Goal: Obtain resource: Download file/media

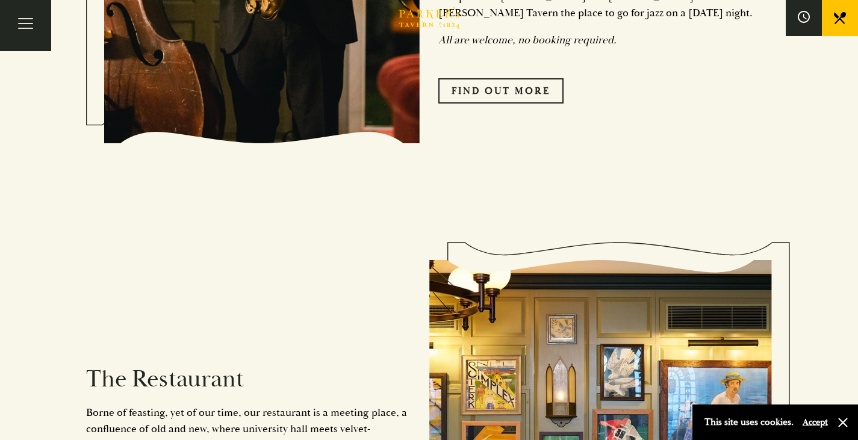
scroll to position [903, 0]
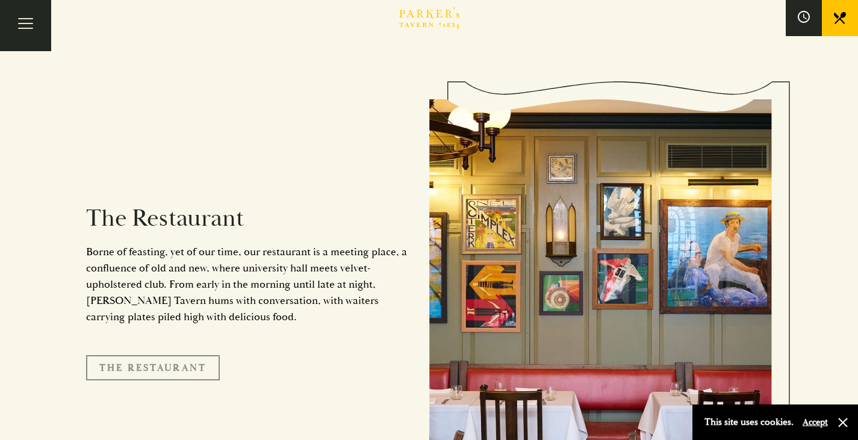
click at [141, 355] on link "The Restaurant" at bounding box center [153, 367] width 134 height 25
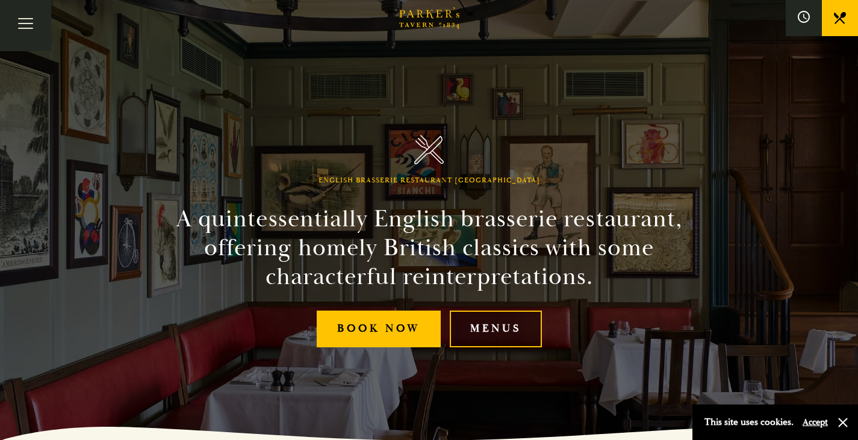
click at [510, 325] on link "Menus" at bounding box center [496, 329] width 92 height 37
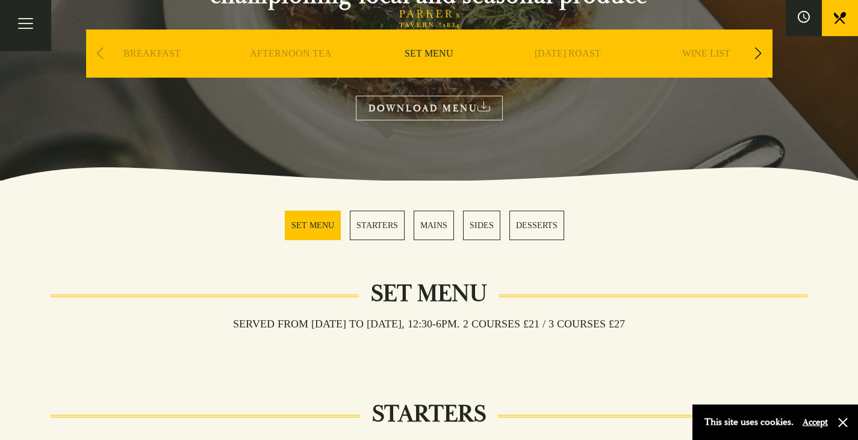
scroll to position [241, 0]
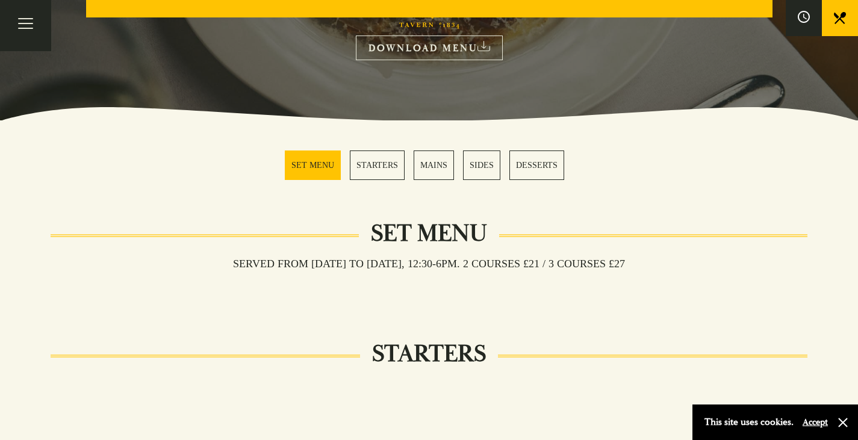
click at [317, 174] on link "SET MENU" at bounding box center [313, 164] width 56 height 29
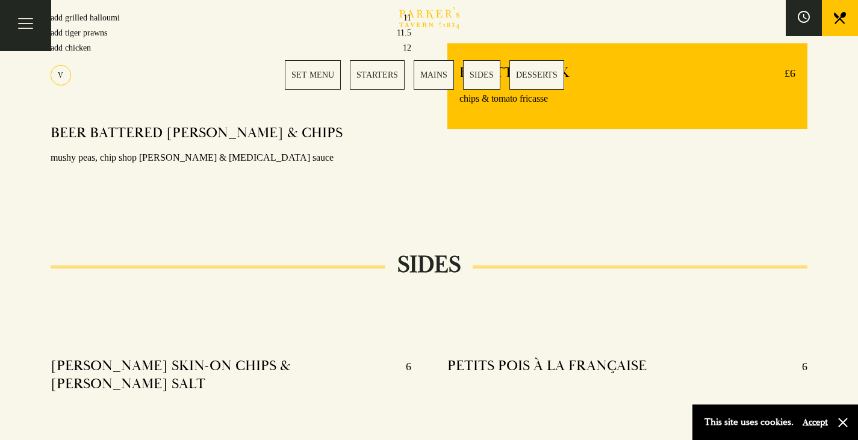
scroll to position [1076, 0]
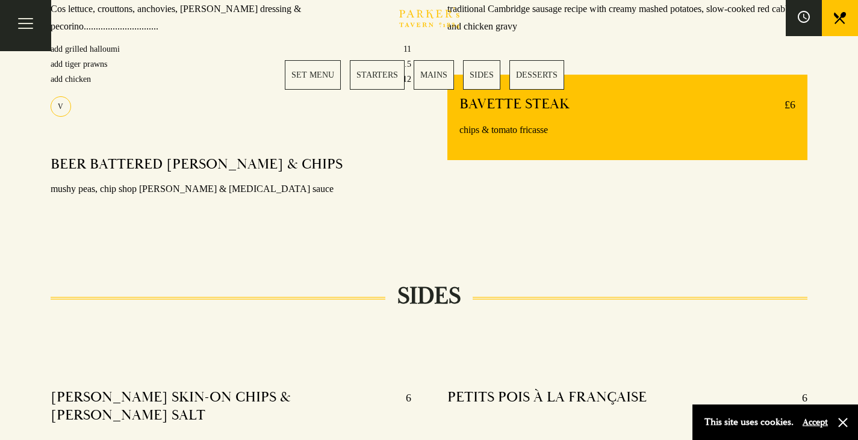
click at [423, 74] on link "MAINS" at bounding box center [433, 74] width 40 height 29
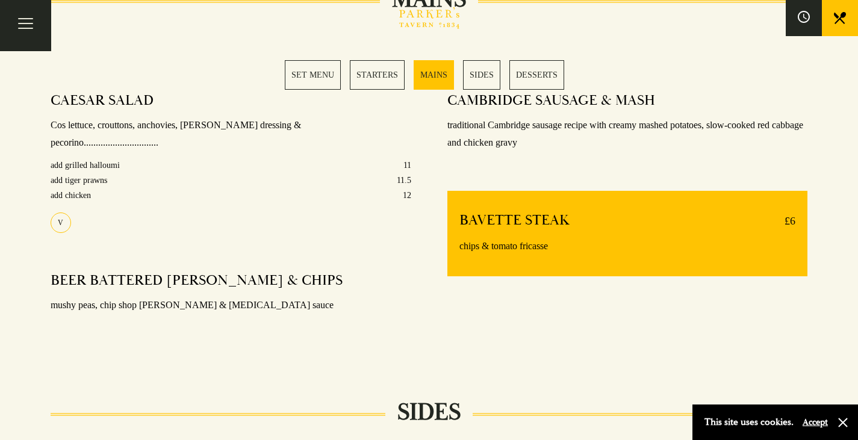
scroll to position [959, 0]
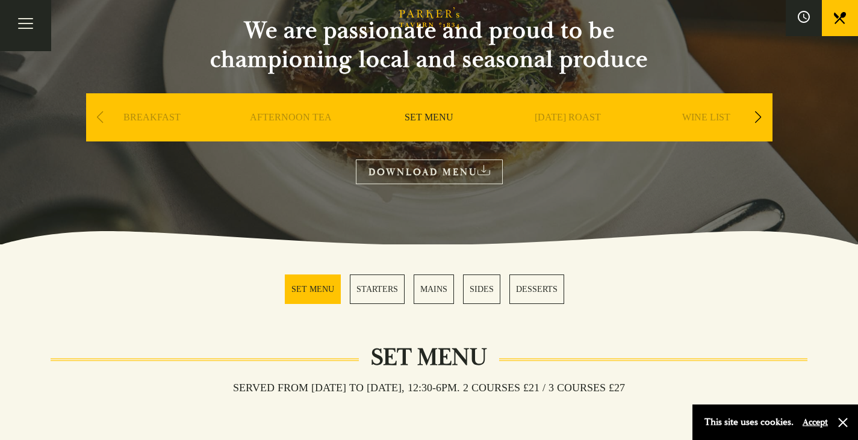
click at [425, 283] on link "MAINS" at bounding box center [433, 288] width 40 height 29
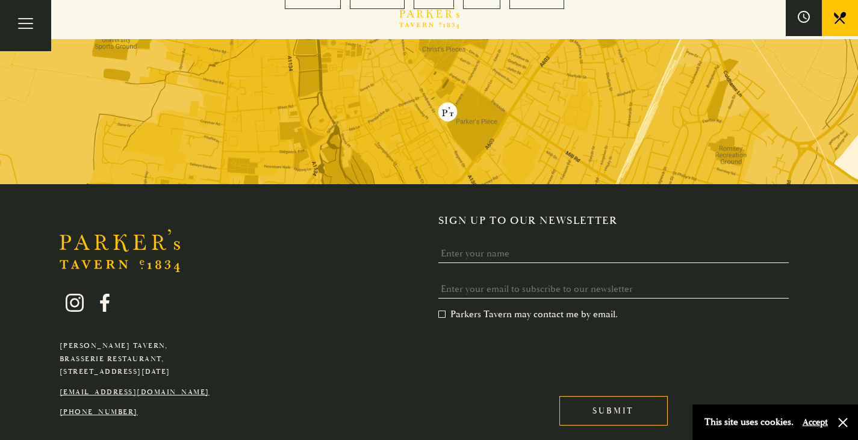
scroll to position [1982, 0]
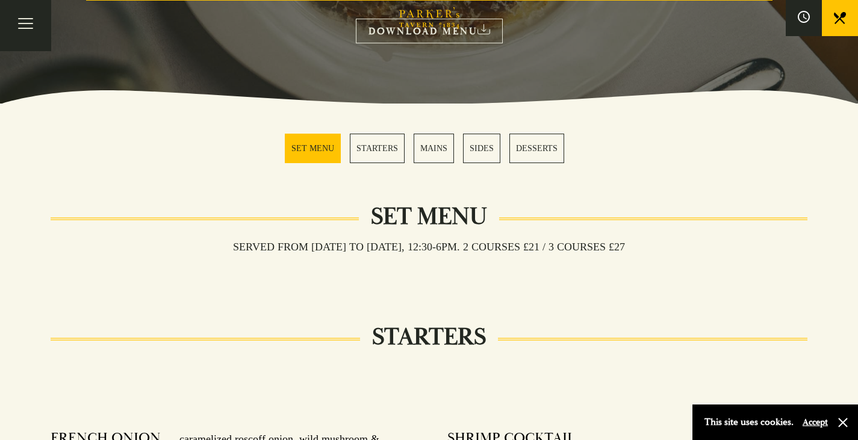
scroll to position [241, 0]
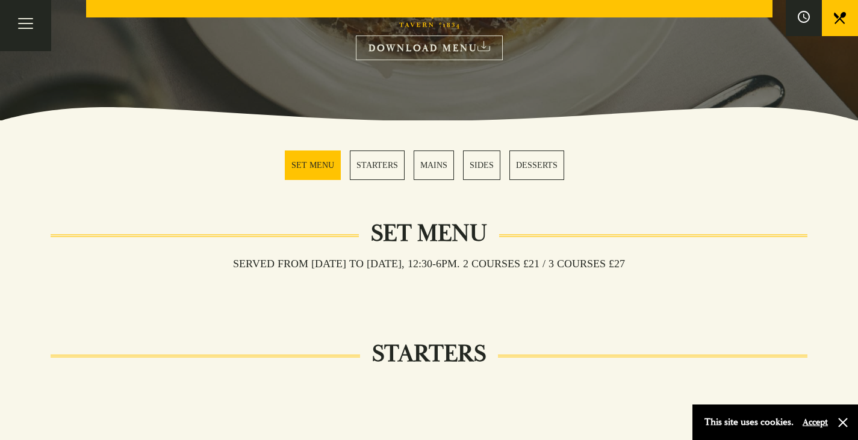
click at [427, 50] on link "DOWNLOAD MENU" at bounding box center [429, 48] width 147 height 25
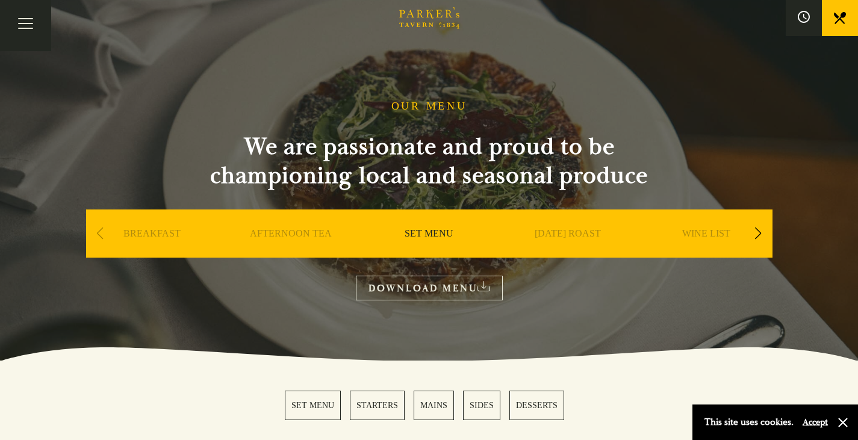
scroll to position [0, 0]
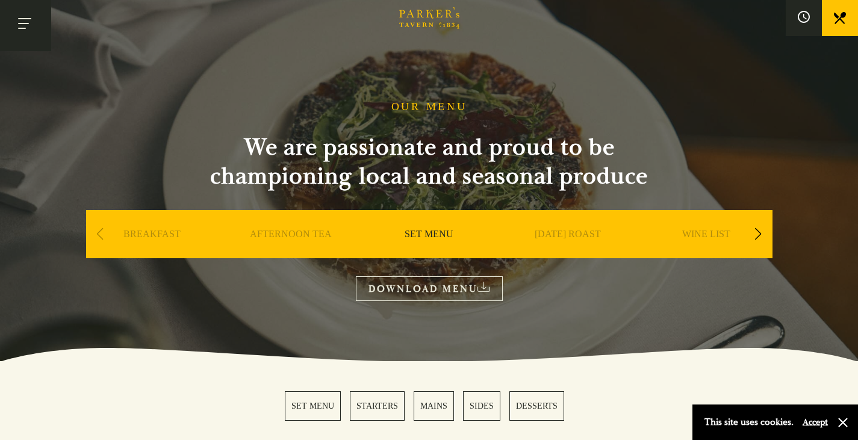
click at [28, 21] on button "Toggle navigation" at bounding box center [25, 25] width 51 height 51
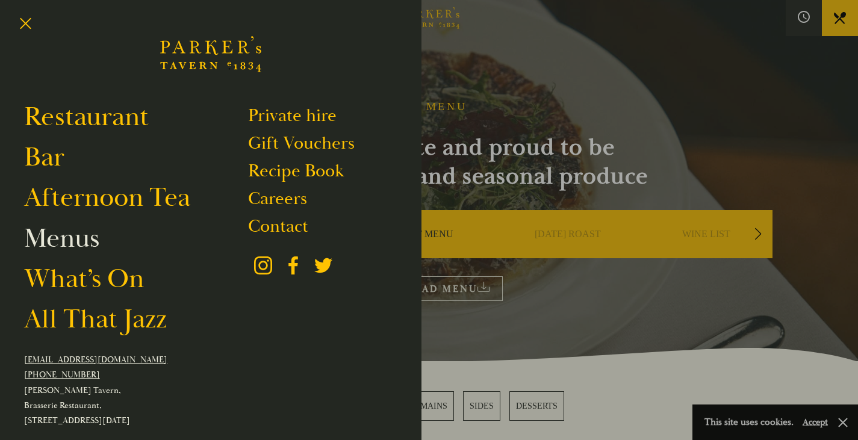
click at [41, 246] on link "Menus" at bounding box center [61, 238] width 75 height 34
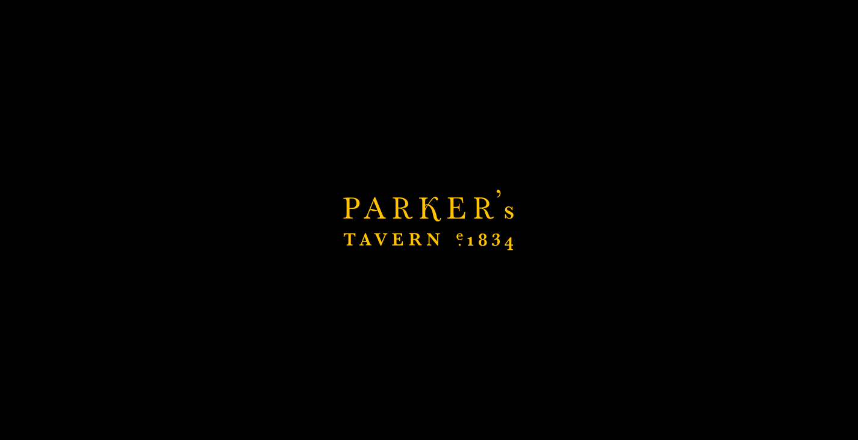
click at [41, 246] on div "Brasserie Restaurant Cambridge | Parker's Tavern Cambridge Parker's Tavern is a…" at bounding box center [429, 220] width 858 height 440
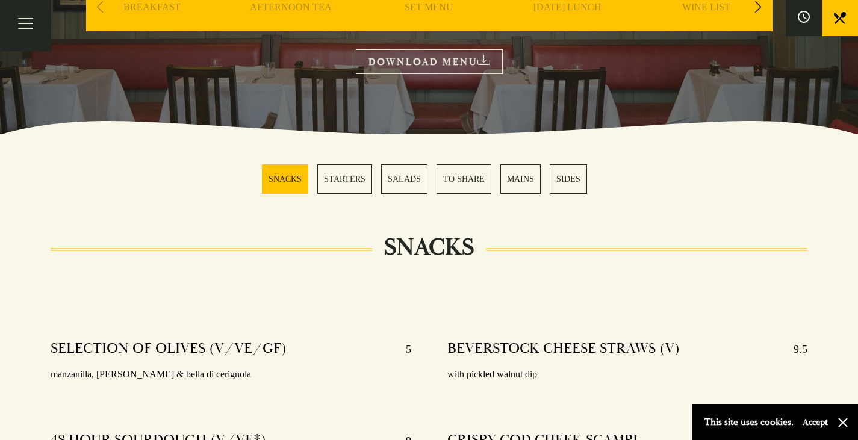
scroll to position [241, 0]
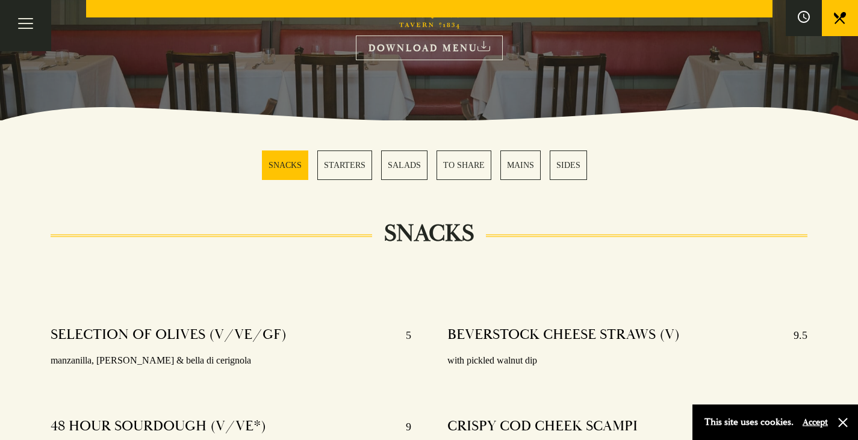
click at [421, 50] on link "DOWNLOAD MENU" at bounding box center [429, 48] width 147 height 25
